Goal: Task Accomplishment & Management: Manage account settings

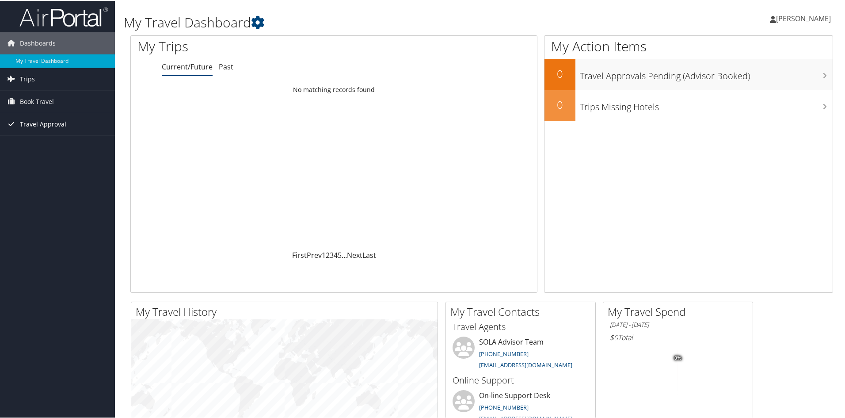
click at [12, 122] on icon at bounding box center [10, 122] width 13 height 13
click at [29, 180] on link "Approvals (Beta)" at bounding box center [57, 180] width 115 height 13
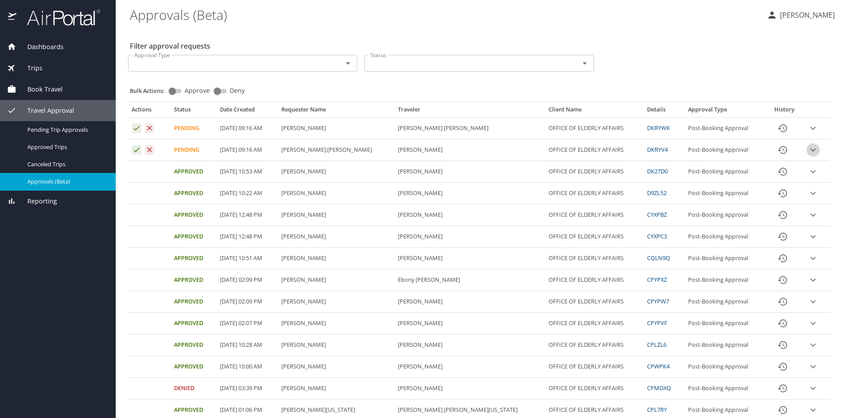
click at [808, 151] on icon "expand row" at bounding box center [813, 149] width 11 height 11
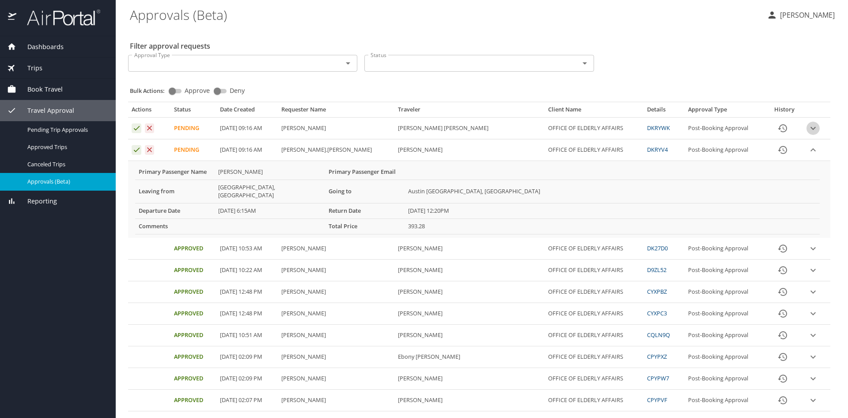
click at [808, 127] on icon "expand row" at bounding box center [813, 128] width 11 height 11
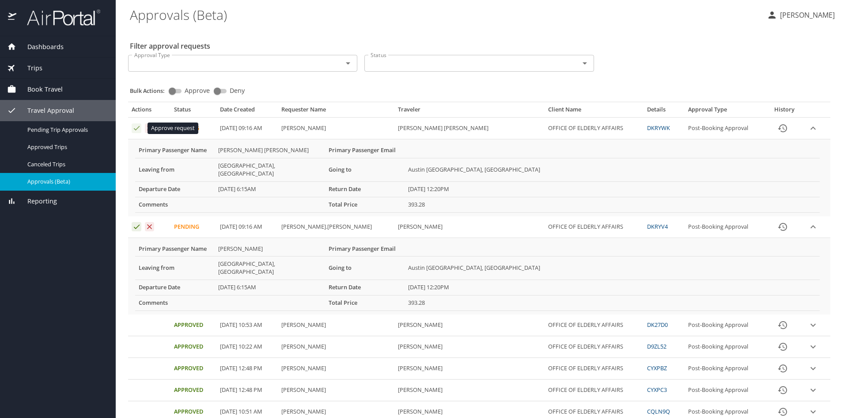
click at [136, 128] on icon "Approval table" at bounding box center [137, 128] width 8 height 8
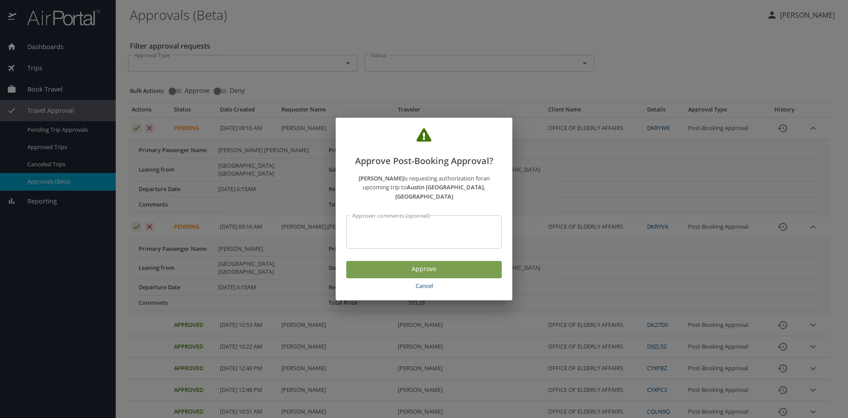
click at [430, 267] on span "Approve" at bounding box center [423, 268] width 141 height 11
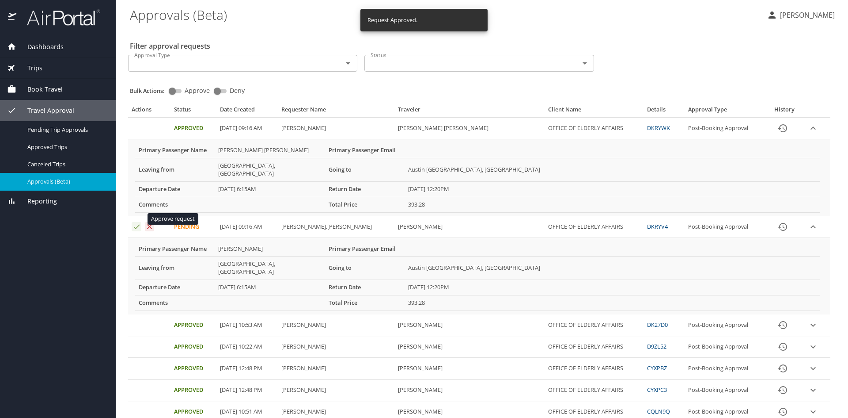
click at [136, 222] on icon "Approval table" at bounding box center [137, 226] width 8 height 8
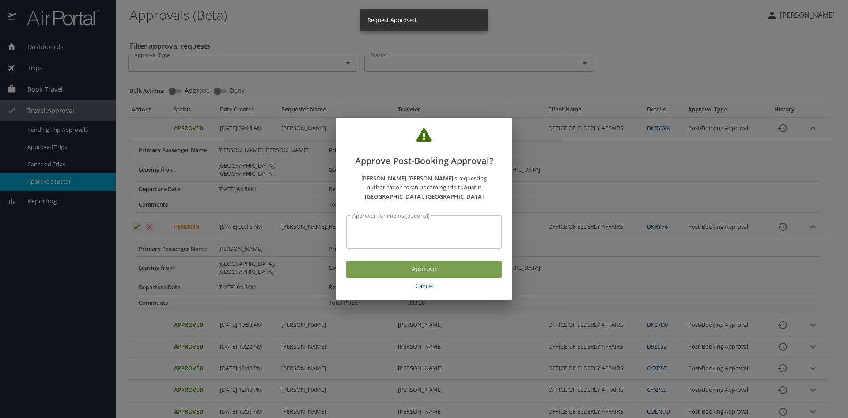
click at [432, 267] on span "Approve" at bounding box center [423, 268] width 141 height 11
